Goal: Task Accomplishment & Management: Manage account settings

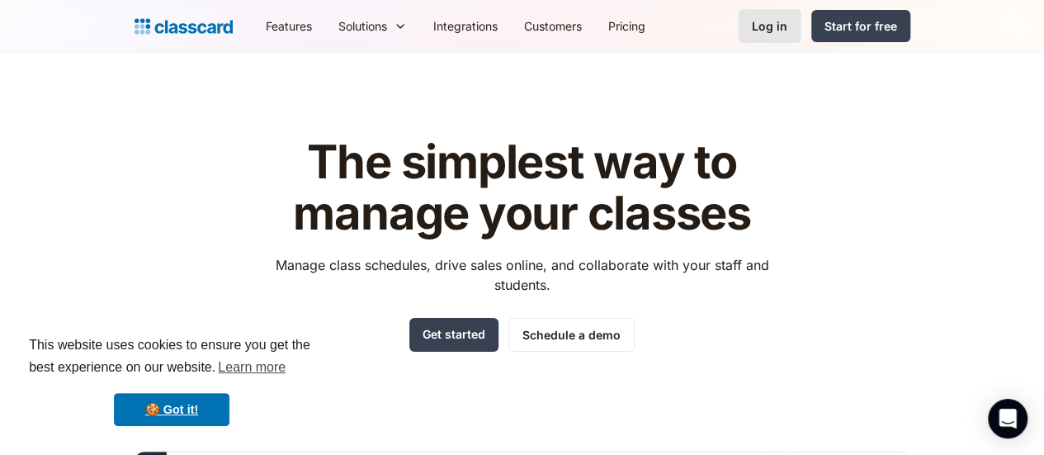
click at [787, 31] on div "Log in" at bounding box center [769, 25] width 35 height 17
click at [787, 32] on div "Log in" at bounding box center [769, 25] width 35 height 17
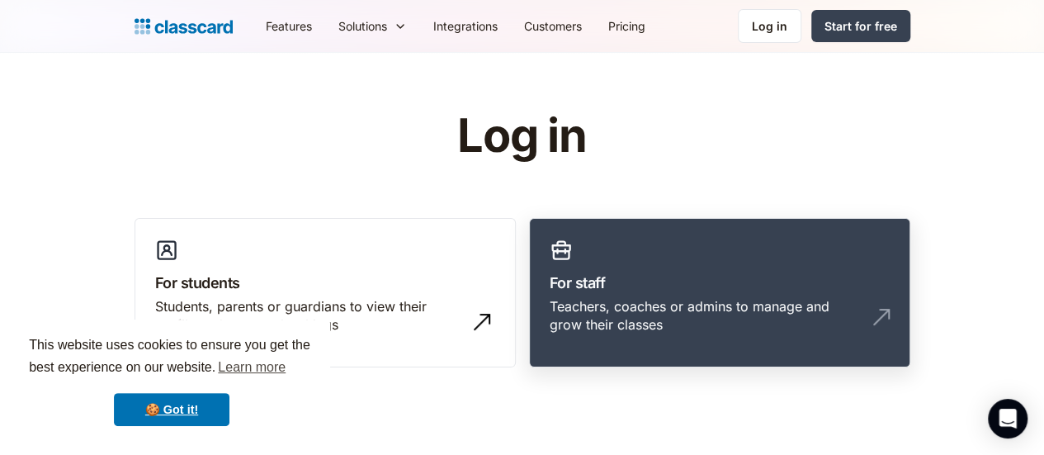
click at [615, 291] on h3 "For staff" at bounding box center [720, 282] width 340 height 22
click at [606, 280] on h3 "For staff" at bounding box center [720, 282] width 340 height 22
